Goal: Task Accomplishment & Management: Use online tool/utility

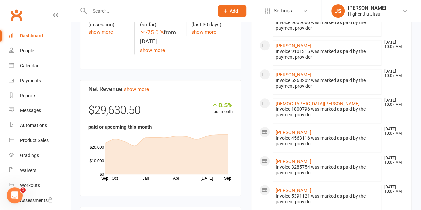
scroll to position [332, 0]
click at [34, 155] on div "Gradings" at bounding box center [29, 155] width 19 height 5
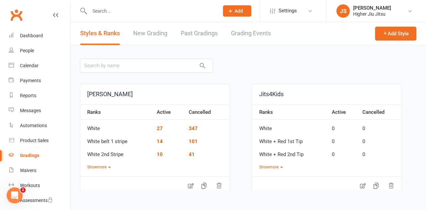
click at [149, 33] on link "New Grading" at bounding box center [150, 33] width 34 height 23
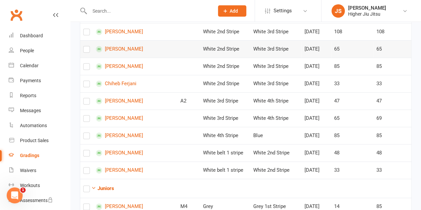
scroll to position [332, 0]
click at [86, 50] on label at bounding box center [86, 50] width 7 height 0
click at [86, 46] on input "checkbox" at bounding box center [86, 46] width 7 height 0
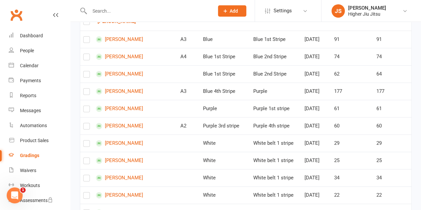
scroll to position [0, 0]
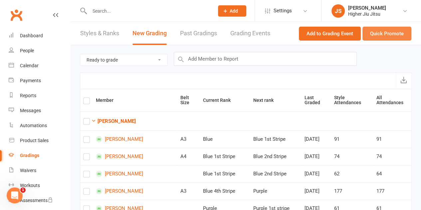
click at [388, 36] on button "Quick Promote" at bounding box center [386, 34] width 49 height 14
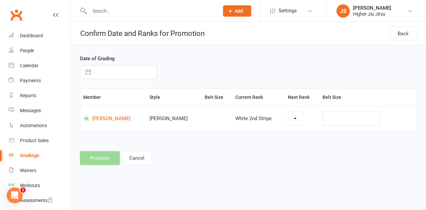
click at [88, 69] on button "button" at bounding box center [88, 71] width 12 height 13
select select "4989"
select select "7"
select select "2025"
select select "8"
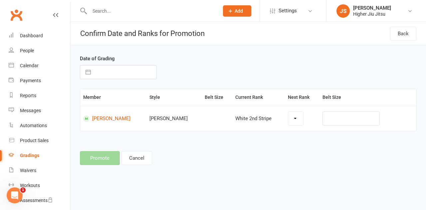
select select "2025"
select select "9"
select select "2025"
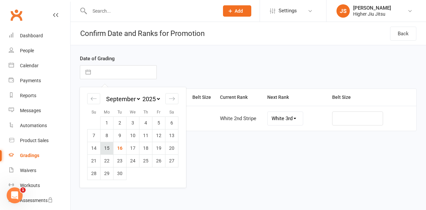
click at [109, 148] on td "15" at bounding box center [106, 148] width 13 height 13
type input "15 Sep 2025"
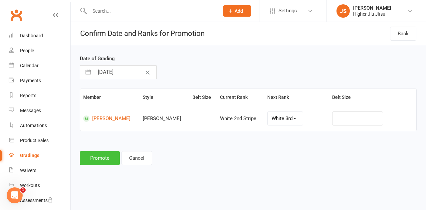
click at [102, 163] on button "Promote" at bounding box center [100, 158] width 40 height 14
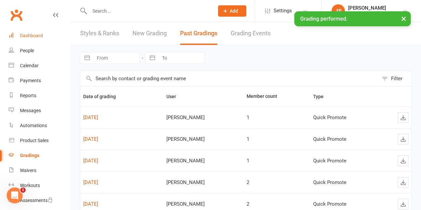
click at [31, 35] on div "Dashboard" at bounding box center [31, 35] width 23 height 5
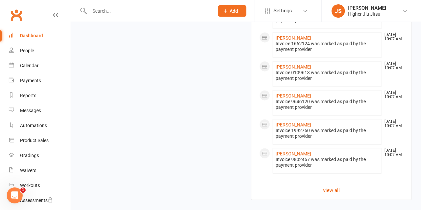
scroll to position [728, 0]
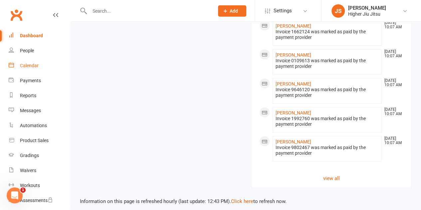
click at [38, 64] on div "Calendar" at bounding box center [29, 65] width 19 height 5
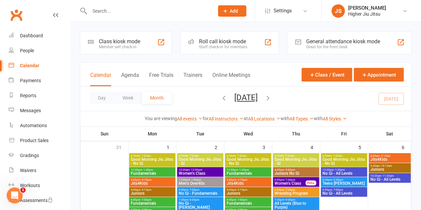
click at [216, 41] on div "Roll call kiosk mode" at bounding box center [223, 41] width 48 height 6
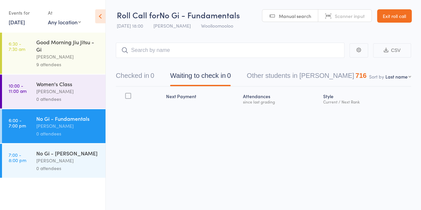
click at [60, 92] on div "[PERSON_NAME]" at bounding box center [67, 91] width 63 height 8
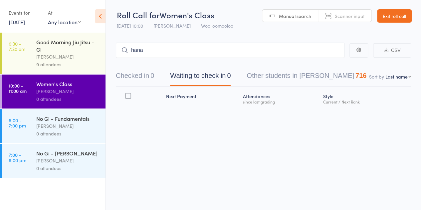
type input "hana t"
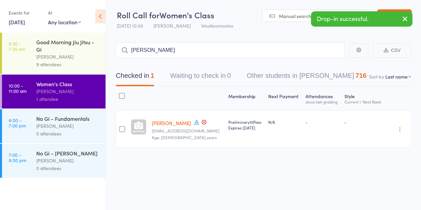
type input "grace naidu"
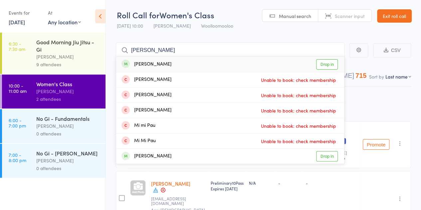
type input "miriam"
click at [162, 67] on div "Miriam Weipert" at bounding box center [146, 65] width 50 height 8
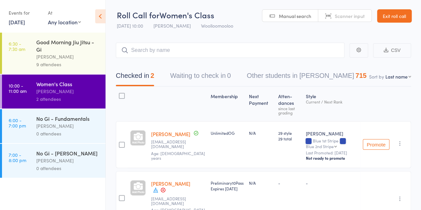
click at [74, 63] on div "9 attendees" at bounding box center [67, 65] width 63 height 8
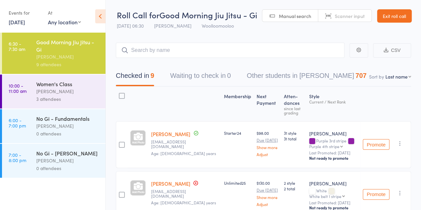
click at [407, 17] on link "Exit roll call" at bounding box center [394, 15] width 35 height 13
